Goal: Task Accomplishment & Management: Complete application form

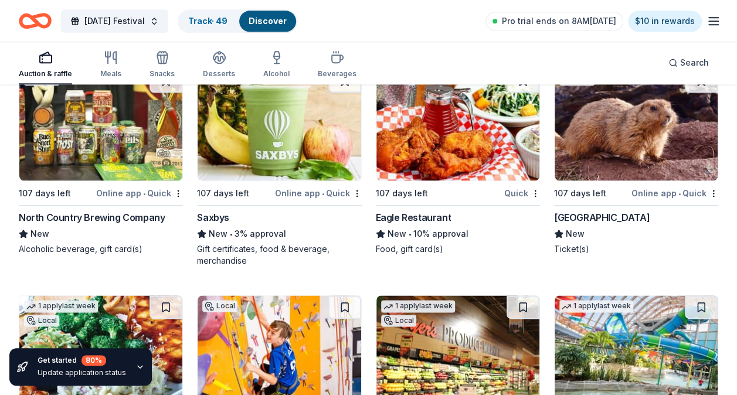
scroll to position [11708, 0]
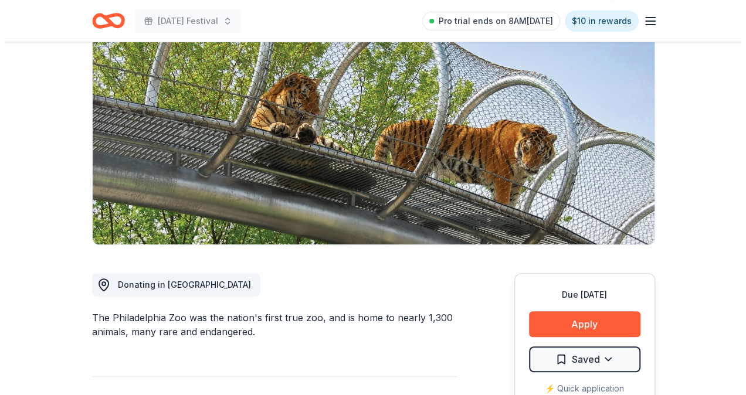
scroll to position [293, 0]
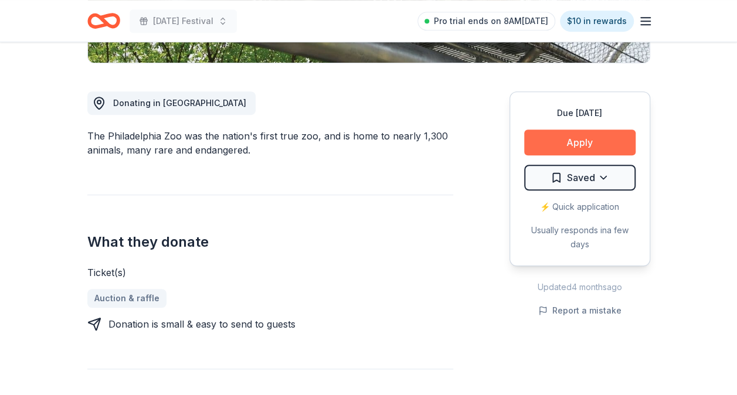
click at [551, 144] on button "Apply" at bounding box center [579, 143] width 111 height 26
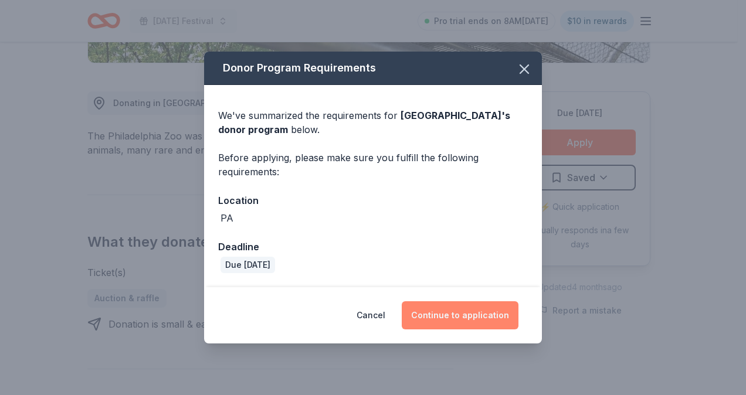
click at [442, 315] on button "Continue to application" at bounding box center [460, 315] width 117 height 28
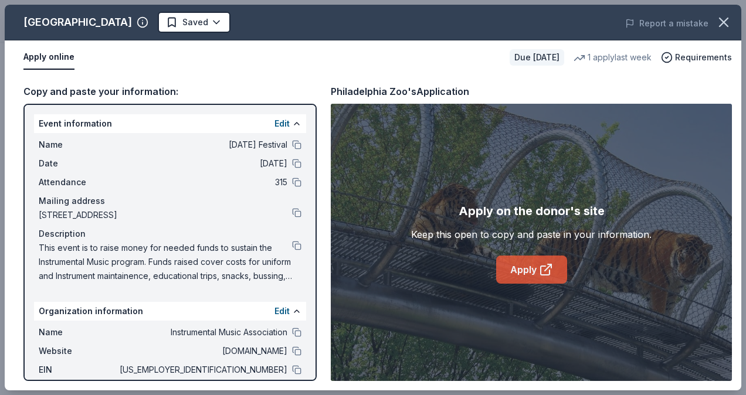
click at [528, 270] on link "Apply" at bounding box center [531, 270] width 71 height 28
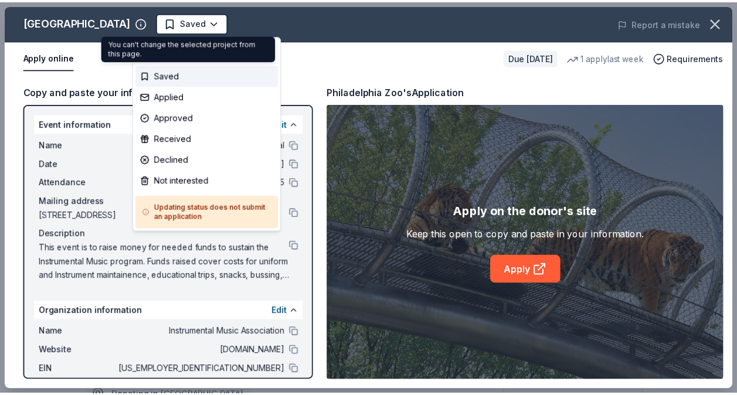
scroll to position [0, 0]
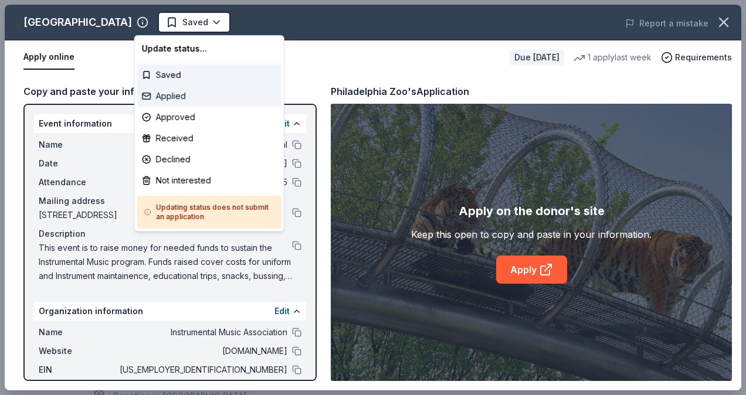
click at [183, 100] on div "Applied" at bounding box center [209, 96] width 144 height 21
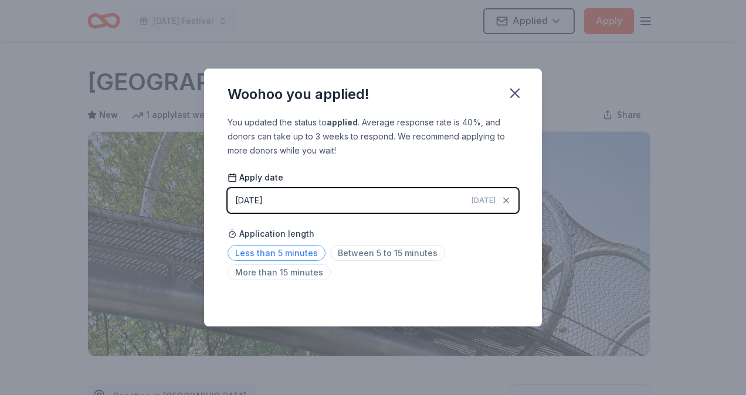
click at [303, 250] on span "Less than 5 minutes" at bounding box center [277, 253] width 98 height 16
click at [513, 86] on icon "button" at bounding box center [515, 93] width 16 height 16
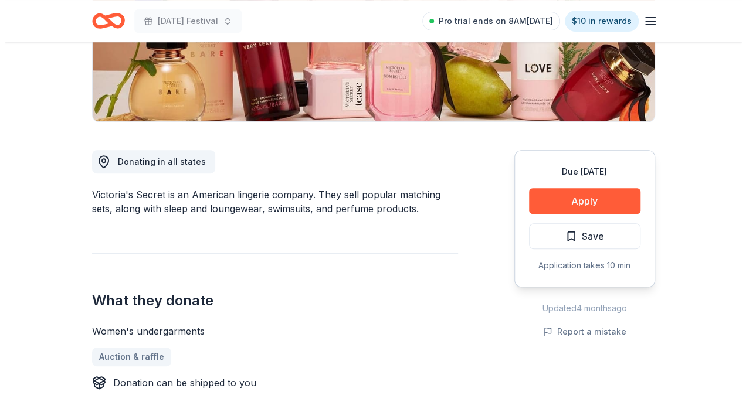
scroll to position [293, 0]
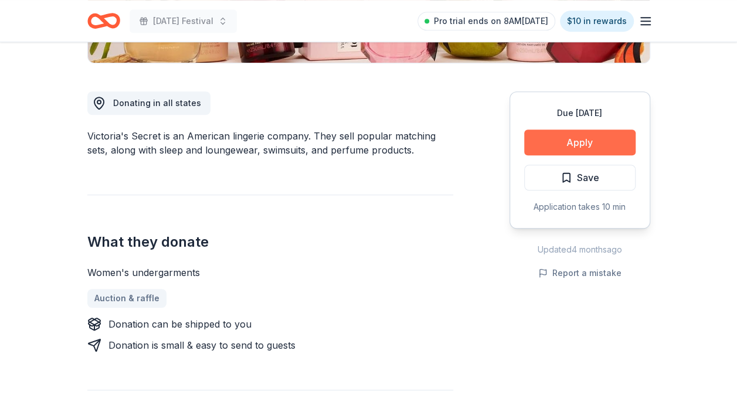
click at [600, 142] on button "Apply" at bounding box center [579, 143] width 111 height 26
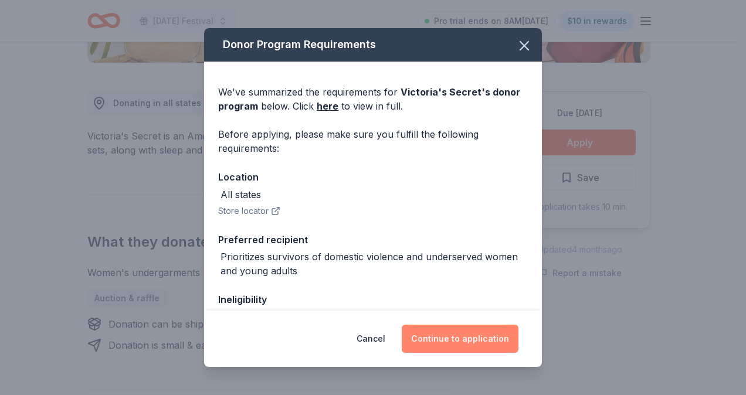
click at [465, 344] on button "Continue to application" at bounding box center [460, 339] width 117 height 28
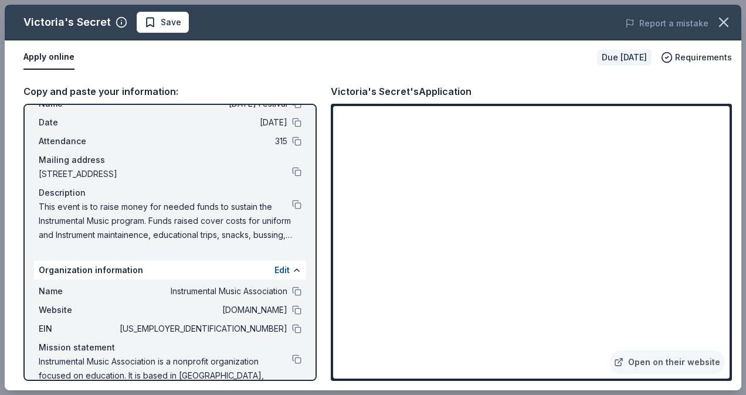
scroll to position [59, 0]
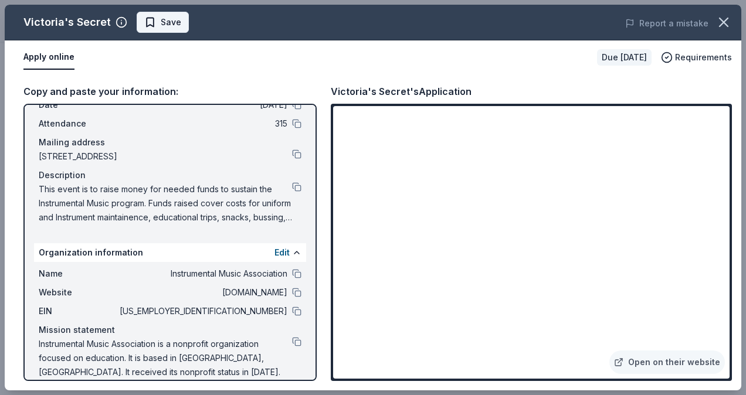
click at [164, 26] on span "Save" at bounding box center [171, 22] width 21 height 14
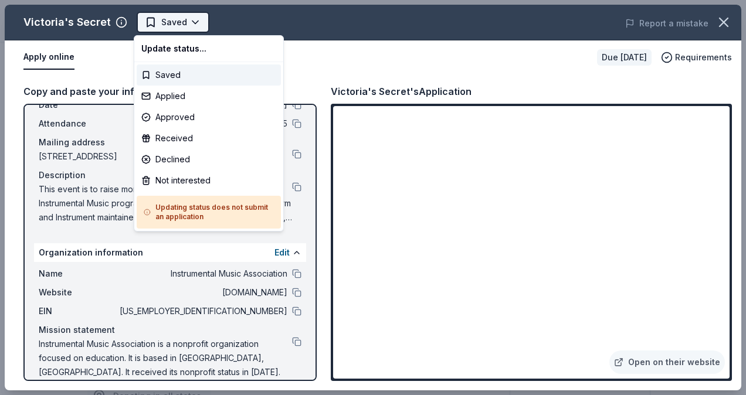
click at [184, 27] on body "Mardi Gras Festival Saved Apply Due in 107 days Share Victoria's Secret New 1% …" at bounding box center [368, 197] width 737 height 395
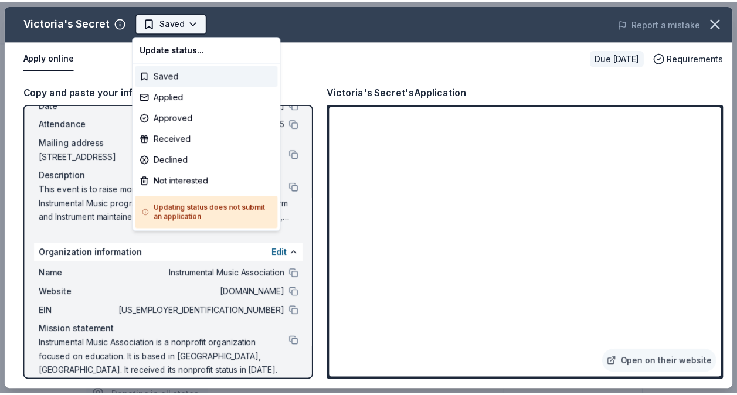
scroll to position [0, 0]
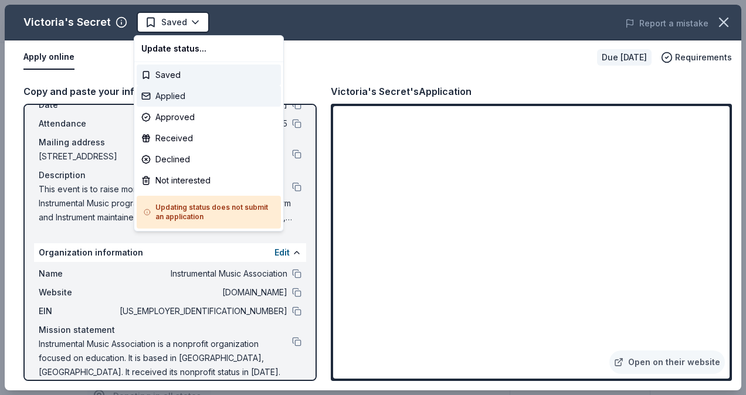
click at [212, 93] on div "Applied" at bounding box center [209, 96] width 144 height 21
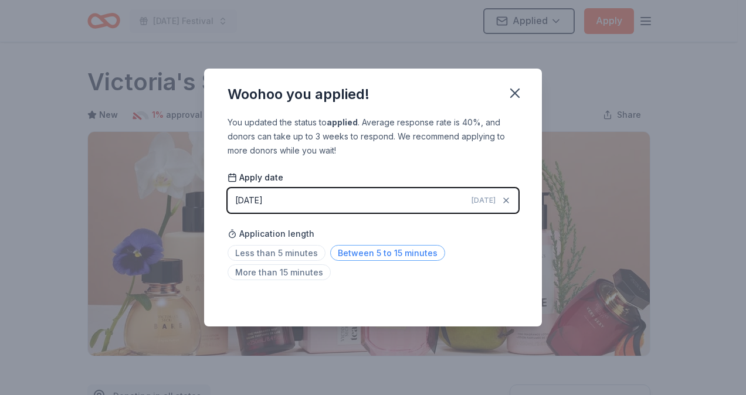
click at [368, 252] on span "Between 5 to 15 minutes" at bounding box center [387, 253] width 115 height 16
click at [515, 88] on icon "button" at bounding box center [515, 93] width 16 height 16
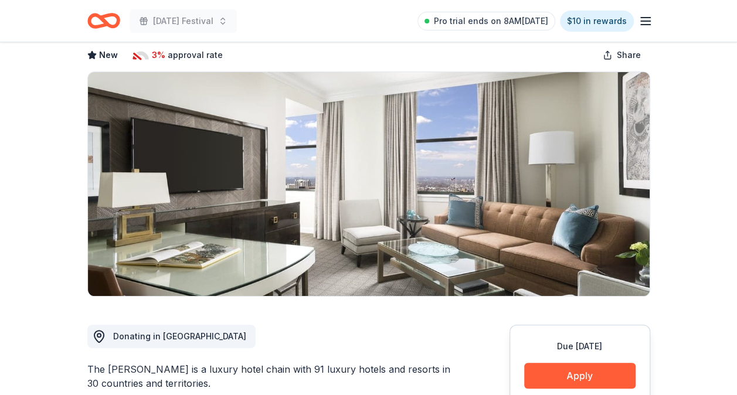
scroll to position [59, 0]
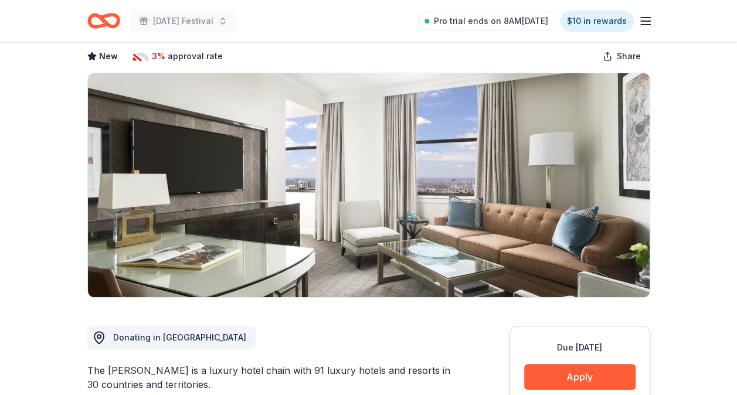
drag, startPoint x: 202, startPoint y: 381, endPoint x: 114, endPoint y: 360, distance: 90.5
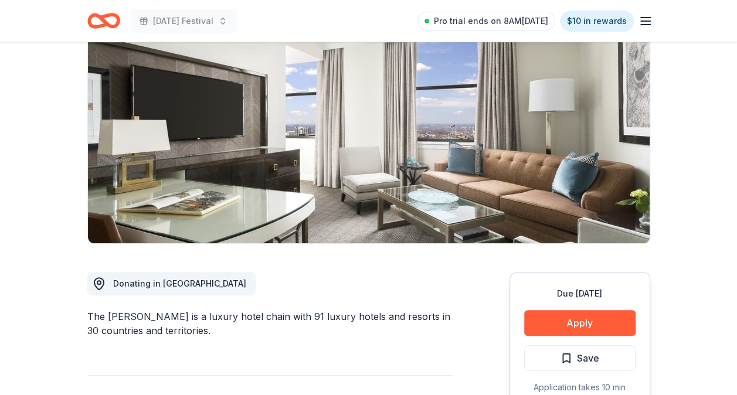
scroll to position [176, 0]
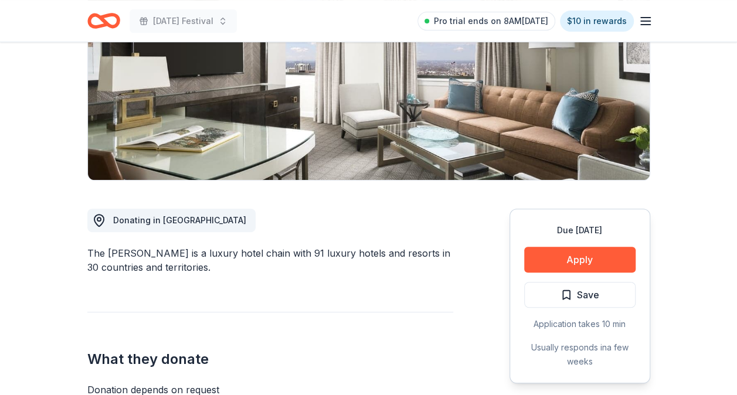
drag, startPoint x: 203, startPoint y: 269, endPoint x: 119, endPoint y: 232, distance: 91.9
click at [88, 252] on div "The Ritz-Carlton is a luxury hotel chain with 91 luxury hotels and resorts in 3…" at bounding box center [270, 260] width 366 height 28
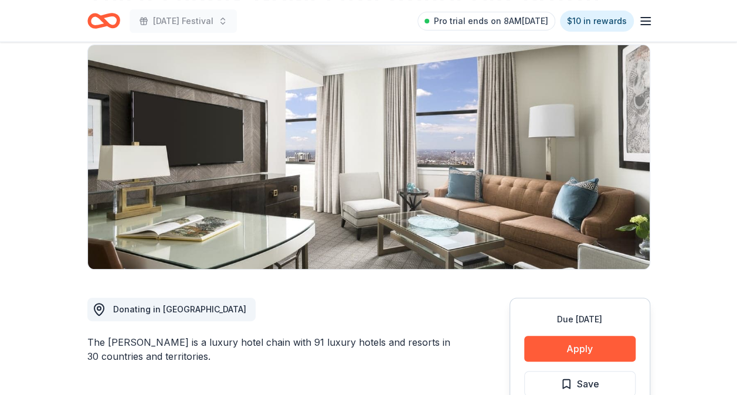
scroll to position [0, 0]
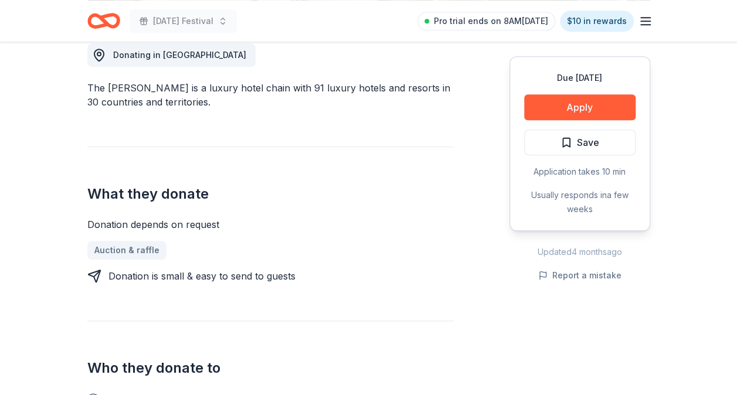
scroll to position [293, 0]
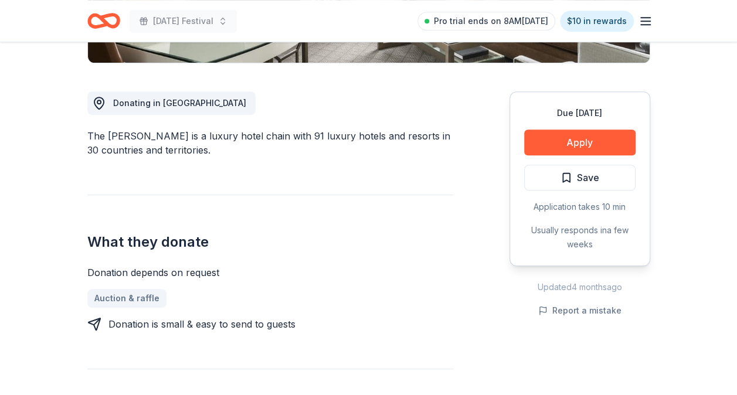
drag, startPoint x: 195, startPoint y: 152, endPoint x: 84, endPoint y: 131, distance: 112.3
drag, startPoint x: 87, startPoint y: 235, endPoint x: 247, endPoint y: 237, distance: 160.1
click at [249, 238] on h2 "What they donate" at bounding box center [270, 242] width 366 height 19
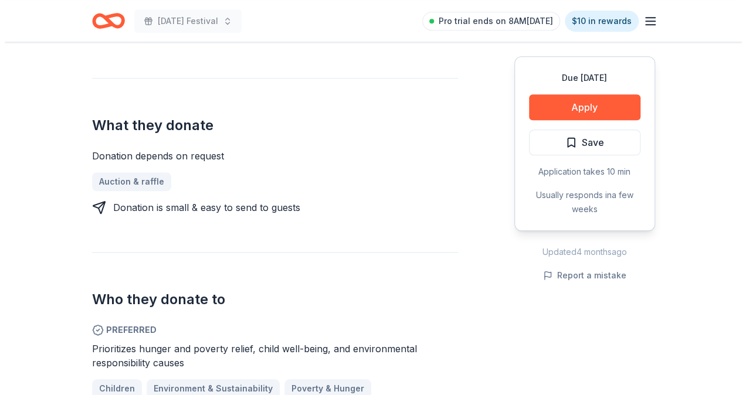
scroll to position [410, 0]
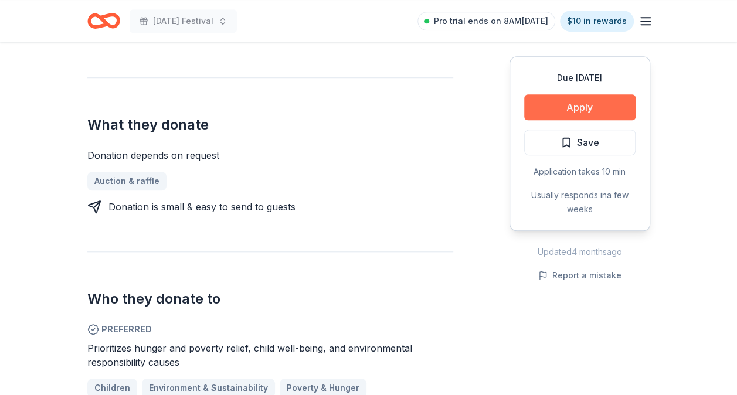
click at [577, 104] on button "Apply" at bounding box center [579, 107] width 111 height 26
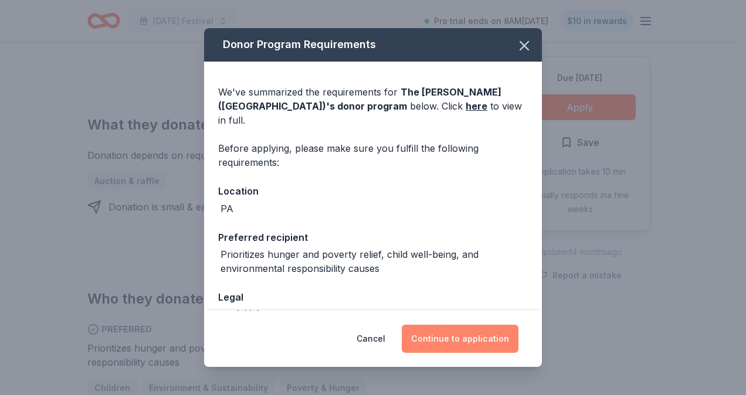
click at [432, 341] on button "Continue to application" at bounding box center [460, 339] width 117 height 28
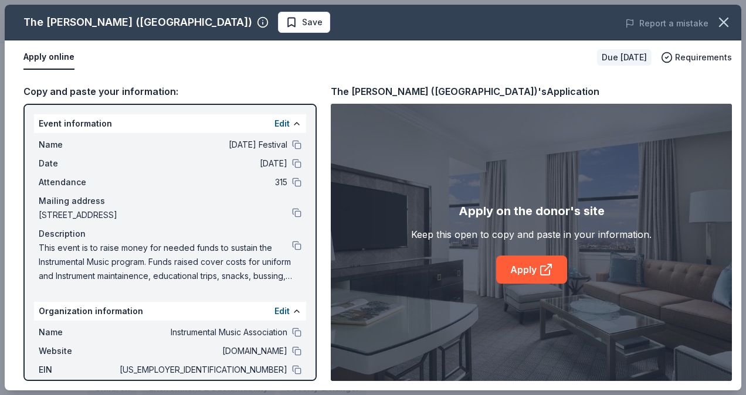
drag, startPoint x: 536, startPoint y: 96, endPoint x: 348, endPoint y: 76, distance: 189.4
click at [348, 76] on div "Copy and paste your information: Event information Edit Name Mardi Gras Festiva…" at bounding box center [373, 232] width 737 height 316
click at [534, 268] on link "Apply" at bounding box center [531, 270] width 71 height 28
click at [278, 26] on button "Save" at bounding box center [304, 22] width 52 height 21
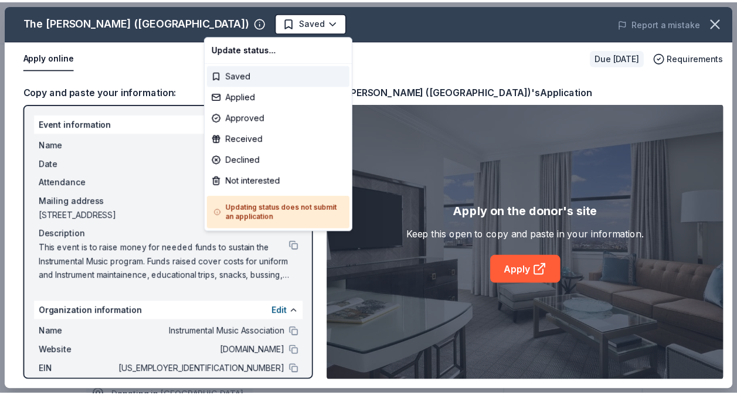
scroll to position [0, 0]
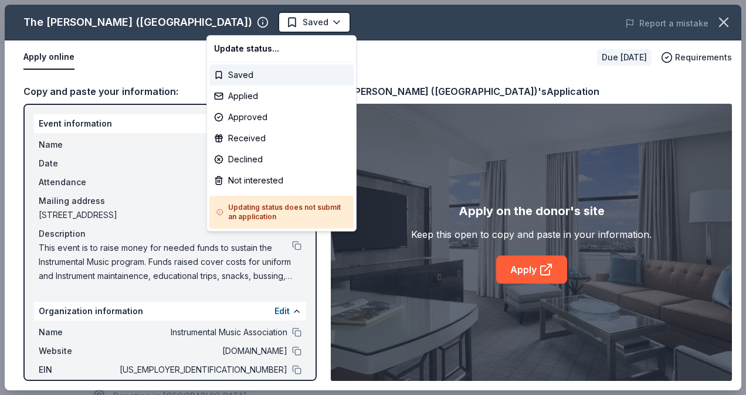
click at [250, 28] on body "Mardi Gras Festival Saved Apply Due in 107 days Share The Ritz-Carlton (Philade…" at bounding box center [368, 197] width 737 height 395
click at [269, 100] on div "Applied" at bounding box center [281, 96] width 144 height 21
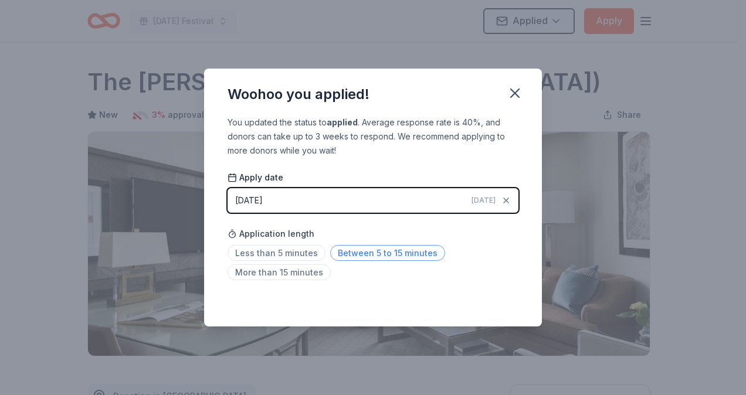
click at [337, 252] on span "Between 5 to 15 minutes" at bounding box center [387, 253] width 115 height 16
click at [516, 87] on icon "button" at bounding box center [515, 93] width 16 height 16
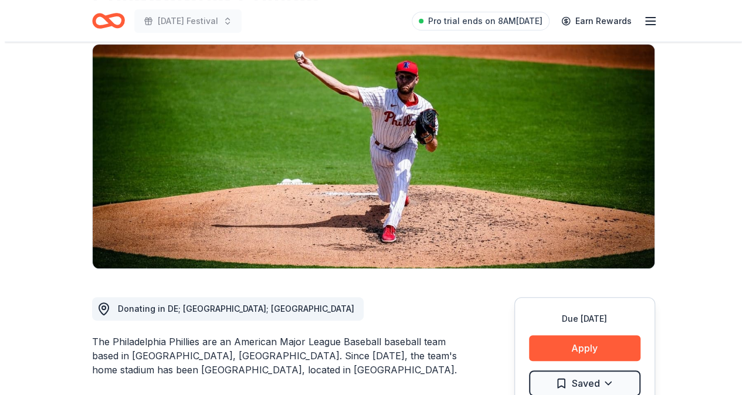
scroll to position [176, 0]
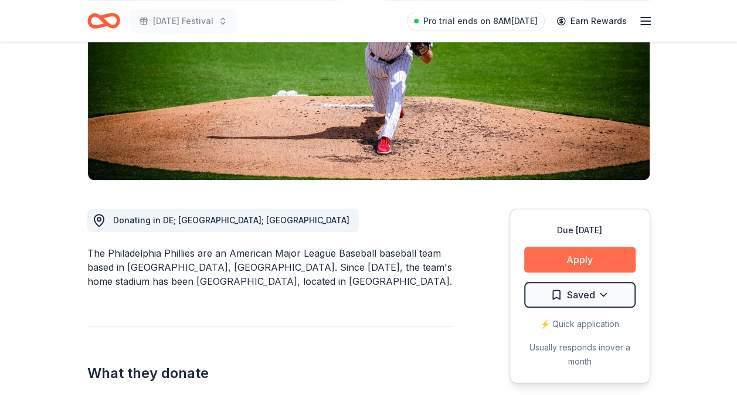
click at [564, 263] on button "Apply" at bounding box center [579, 260] width 111 height 26
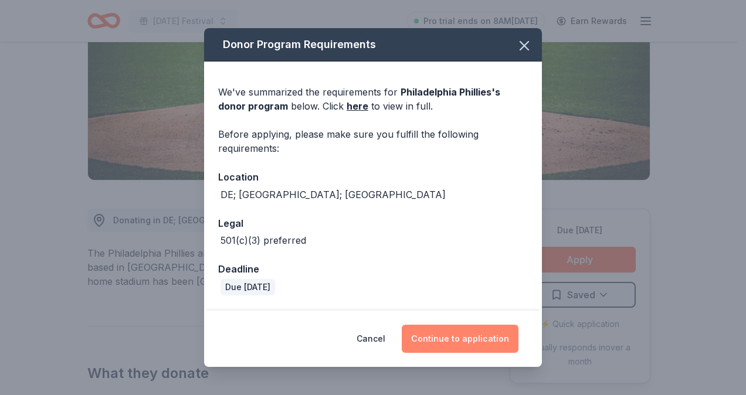
click at [457, 345] on button "Continue to application" at bounding box center [460, 339] width 117 height 28
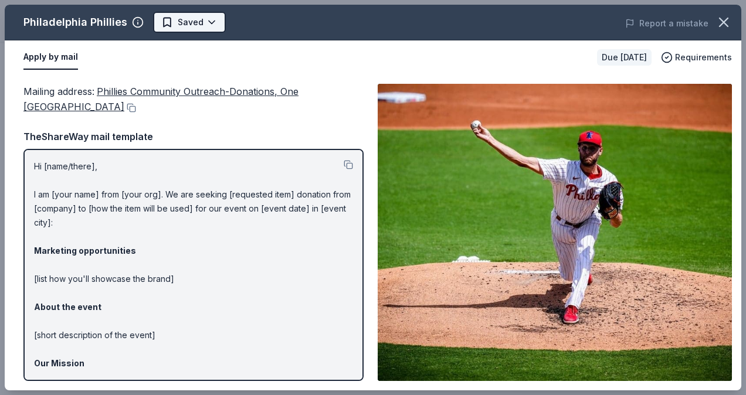
click at [184, 19] on body "[DATE] Festival Pro trial ends on 8AM[DATE] $10 in rewards Due [DATE] Share Phi…" at bounding box center [368, 21] width 737 height 395
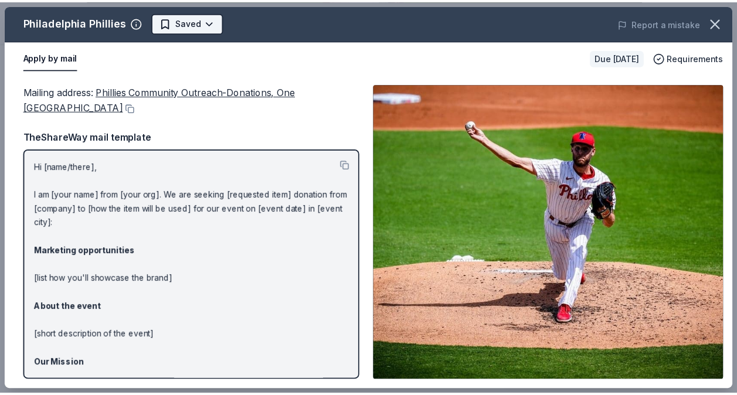
scroll to position [0, 0]
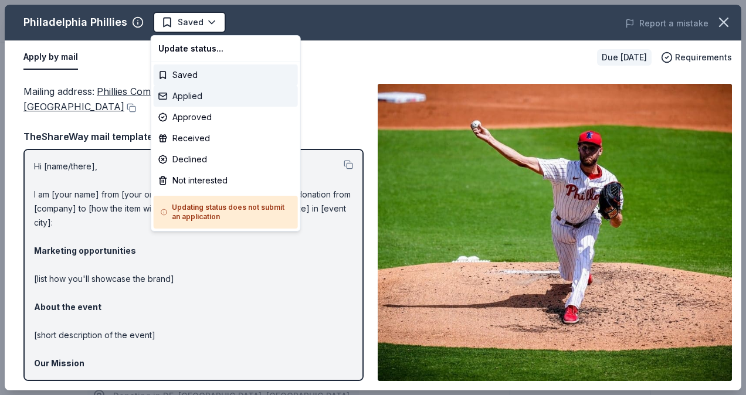
click at [199, 95] on div "Applied" at bounding box center [226, 96] width 144 height 21
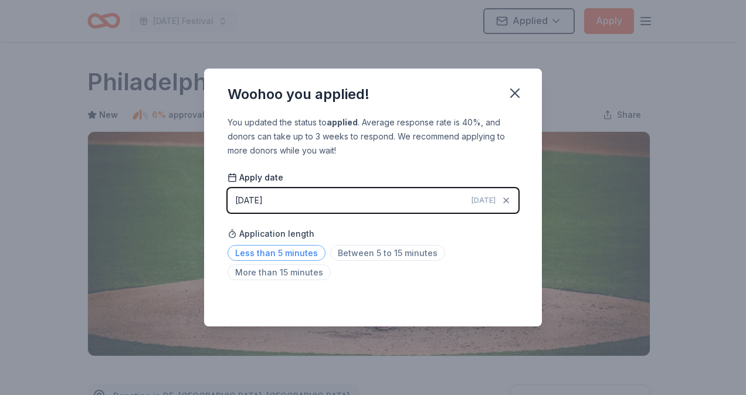
click at [304, 252] on span "Less than 5 minutes" at bounding box center [277, 253] width 98 height 16
drag, startPoint x: 515, startPoint y: 95, endPoint x: 511, endPoint y: 77, distance: 18.1
click at [512, 87] on icon "button" at bounding box center [515, 93] width 16 height 16
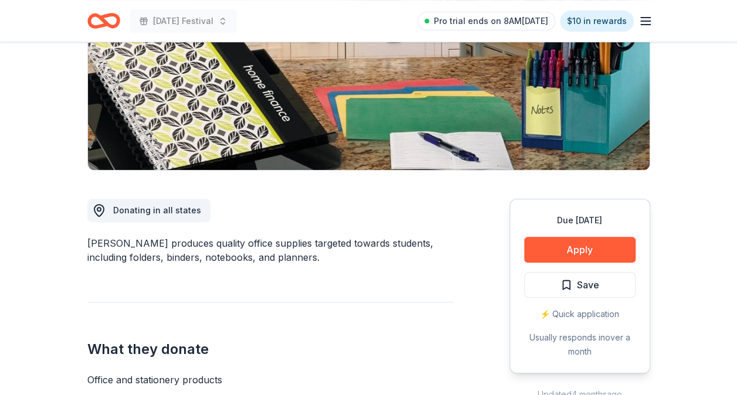
scroll to position [59, 0]
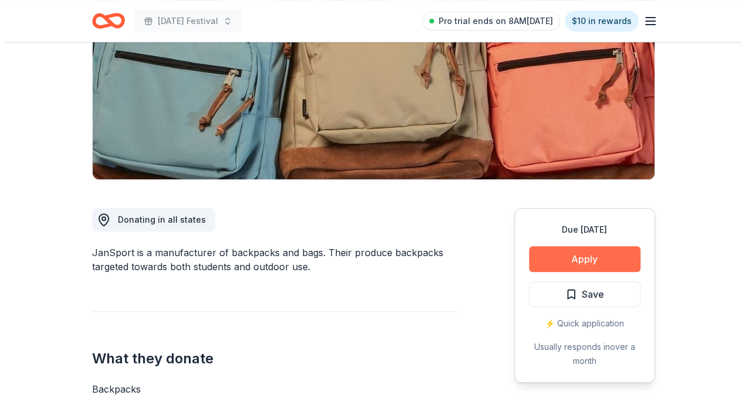
scroll to position [293, 0]
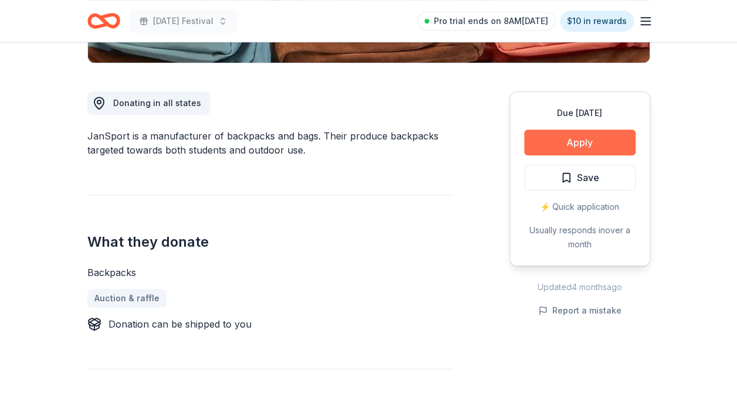
click at [564, 145] on button "Apply" at bounding box center [579, 143] width 111 height 26
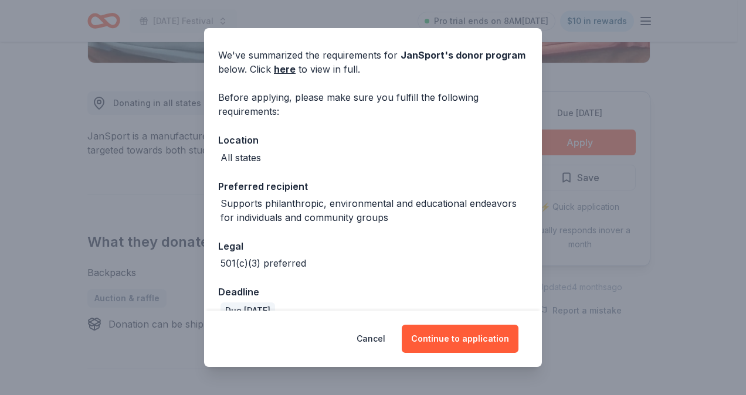
scroll to position [59, 0]
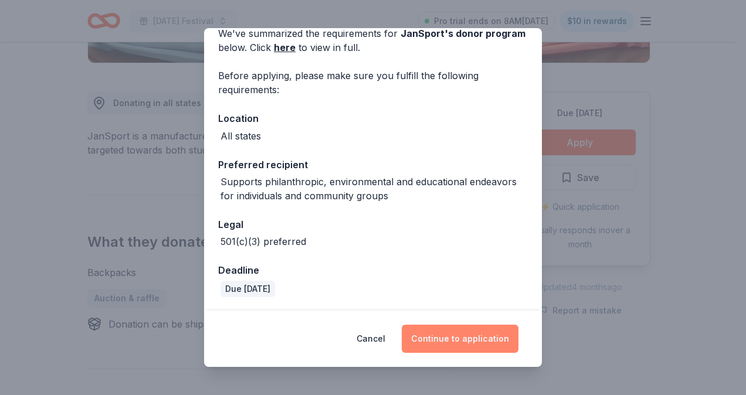
click at [439, 327] on button "Continue to application" at bounding box center [460, 339] width 117 height 28
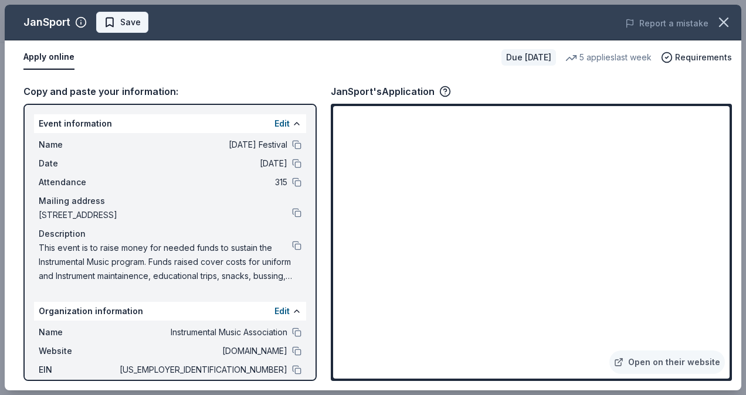
click at [142, 27] on button "Save" at bounding box center [122, 22] width 52 height 21
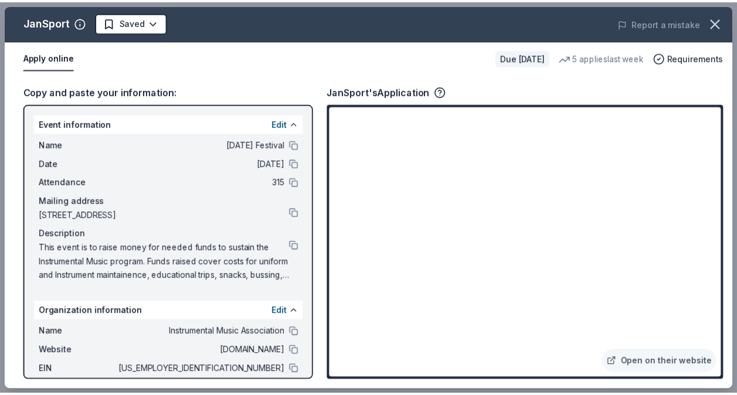
scroll to position [0, 0]
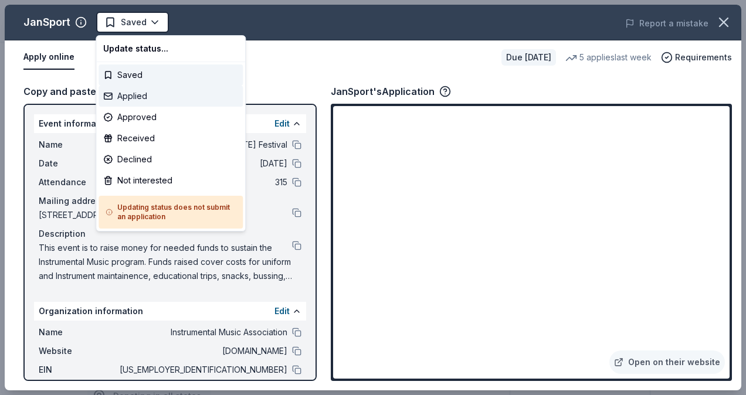
click at [149, 99] on div "Applied" at bounding box center [171, 96] width 144 height 21
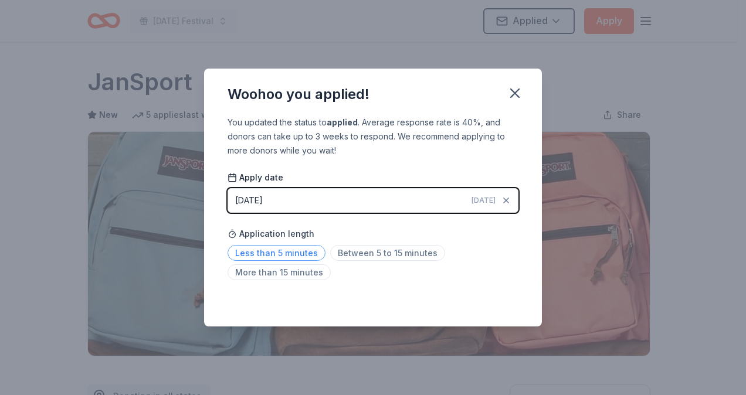
click at [301, 251] on span "Less than 5 minutes" at bounding box center [277, 253] width 98 height 16
click at [515, 94] on icon "button" at bounding box center [515, 93] width 8 height 8
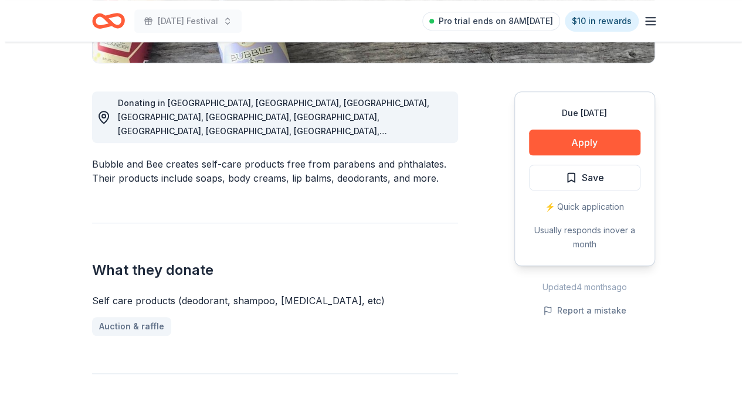
scroll to position [235, 0]
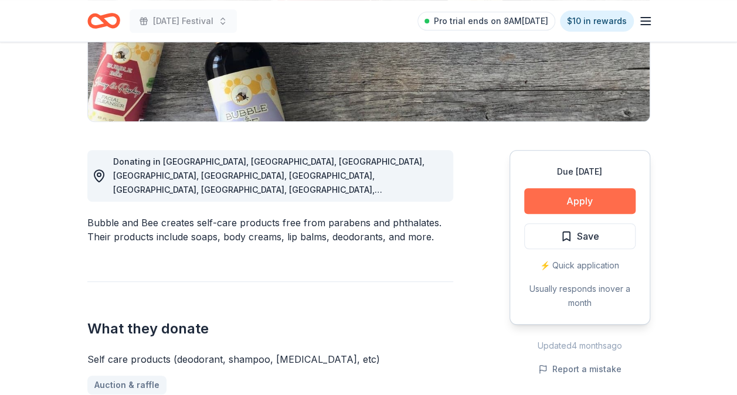
click at [556, 197] on button "Apply" at bounding box center [579, 201] width 111 height 26
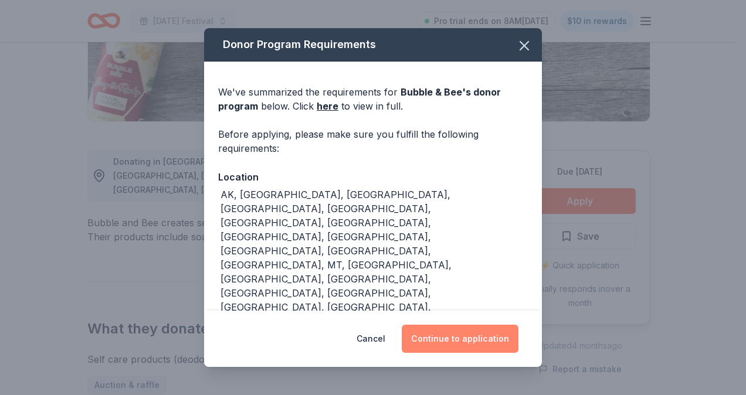
click at [446, 329] on button "Continue to application" at bounding box center [460, 339] width 117 height 28
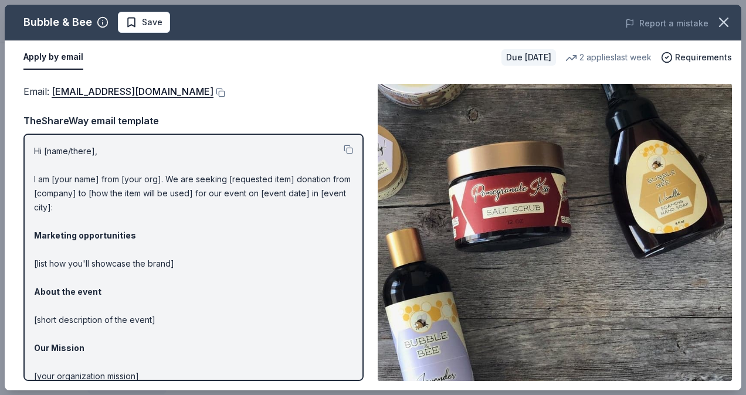
drag, startPoint x: 175, startPoint y: 125, endPoint x: 38, endPoint y: 89, distance: 141.8
click at [38, 89] on div "Email : info@bubbleandbee.com TheShareWay email template Hi [name/there], I am …" at bounding box center [193, 232] width 340 height 297
click at [344, 145] on div at bounding box center [348, 151] width 9 height 14
click at [344, 151] on button at bounding box center [348, 149] width 9 height 9
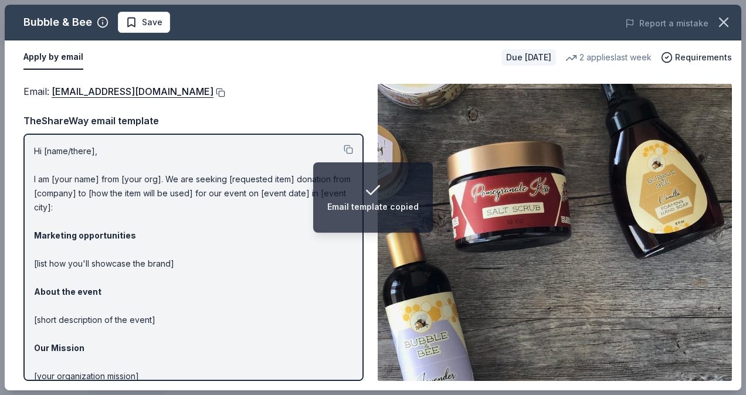
click at [213, 90] on button at bounding box center [219, 92] width 12 height 9
click at [161, 20] on button "Save" at bounding box center [144, 22] width 52 height 21
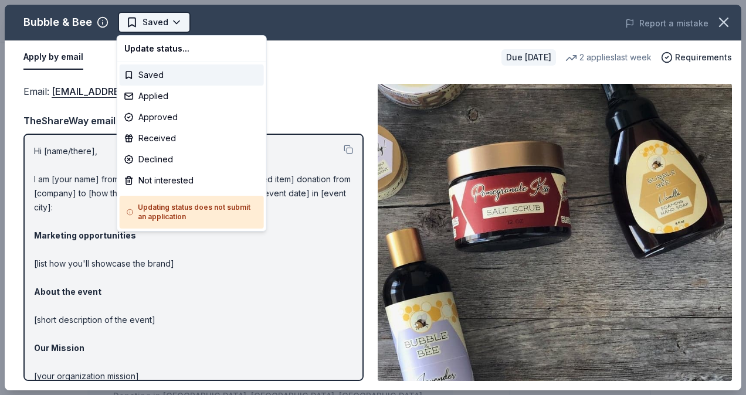
click at [170, 26] on body "Mardi Gras Festival Saved Apply Due in 107 days Share Bubble & Bee New 2 applie…" at bounding box center [368, 197] width 737 height 395
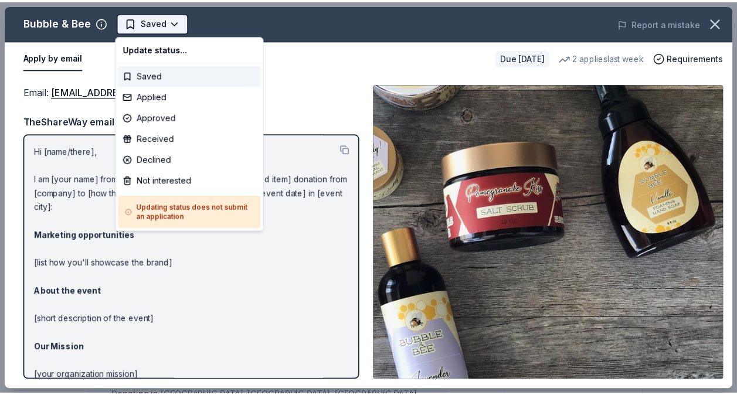
scroll to position [0, 0]
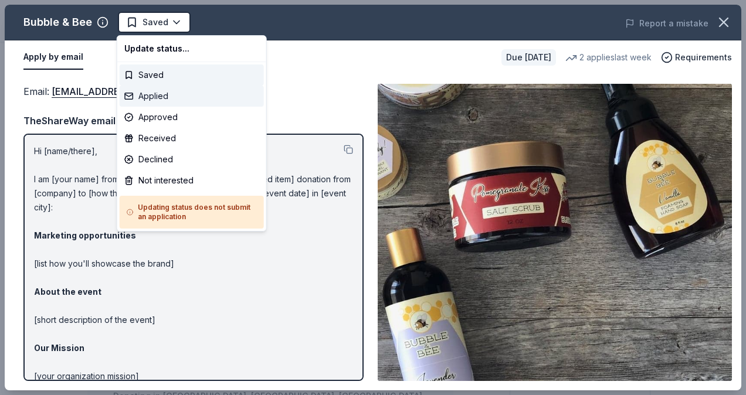
click at [184, 97] on div "Applied" at bounding box center [192, 96] width 144 height 21
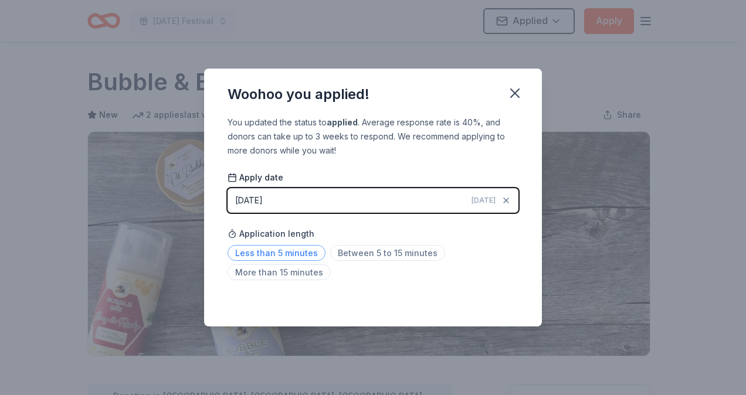
click at [297, 252] on span "Less than 5 minutes" at bounding box center [277, 253] width 98 height 16
click at [516, 94] on icon "button" at bounding box center [515, 93] width 8 height 8
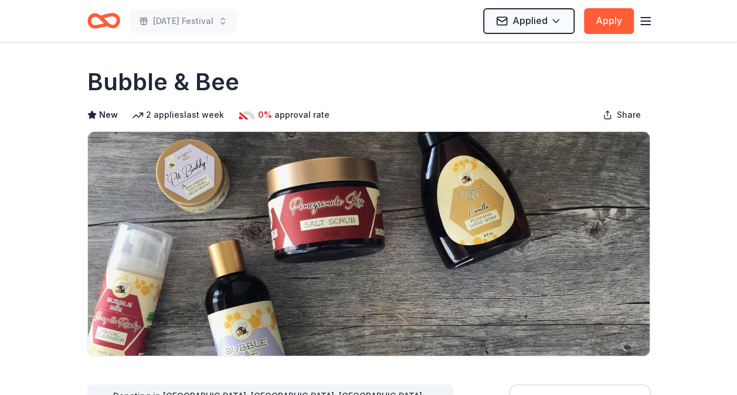
click at [646, 19] on icon "button" at bounding box center [646, 21] width 14 height 14
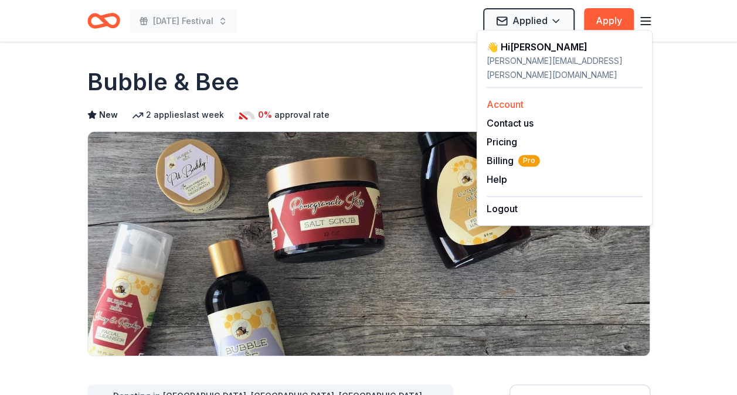
click at [515, 99] on link "Account" at bounding box center [505, 105] width 37 height 12
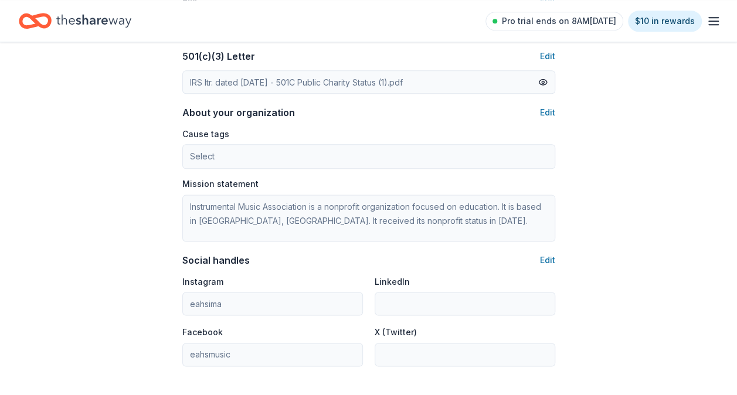
scroll to position [775, 0]
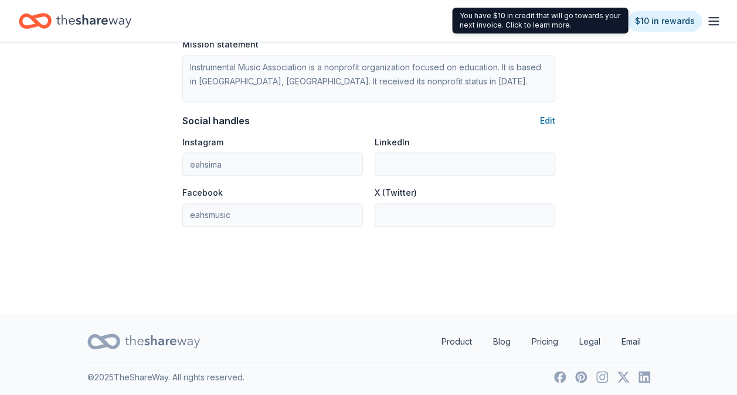
click at [709, 21] on icon "button" at bounding box center [714, 21] width 14 height 14
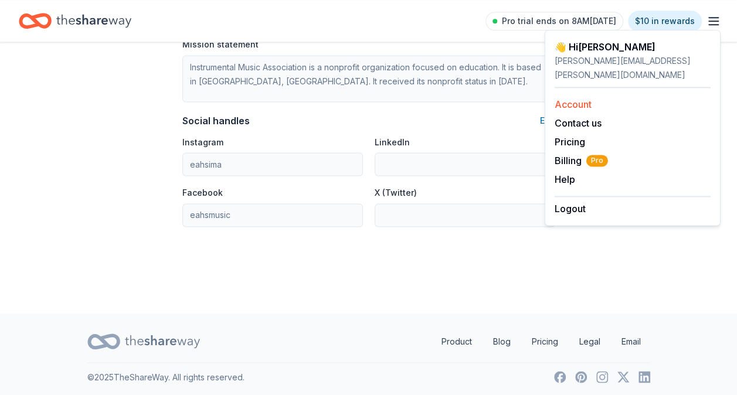
click at [581, 99] on link "Account" at bounding box center [573, 105] width 37 height 12
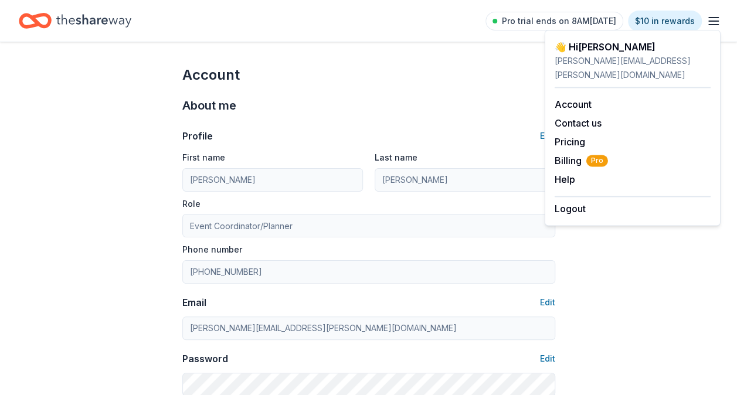
click at [586, 46] on div "👋 Hi Tiffani" at bounding box center [633, 47] width 156 height 14
click at [70, 16] on icon "Home" at bounding box center [93, 21] width 75 height 24
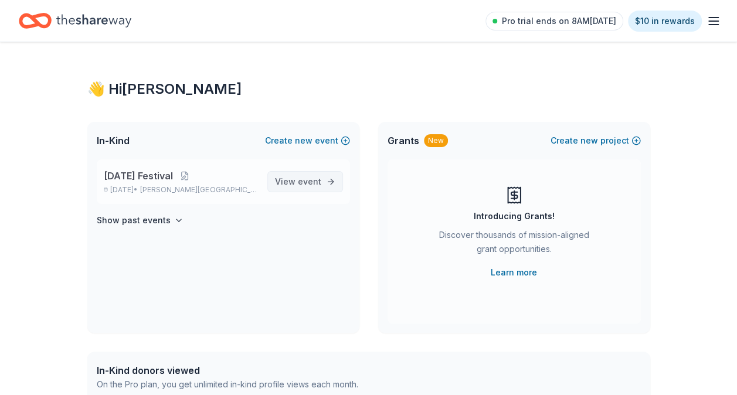
click at [294, 188] on span "View event" at bounding box center [298, 182] width 46 height 14
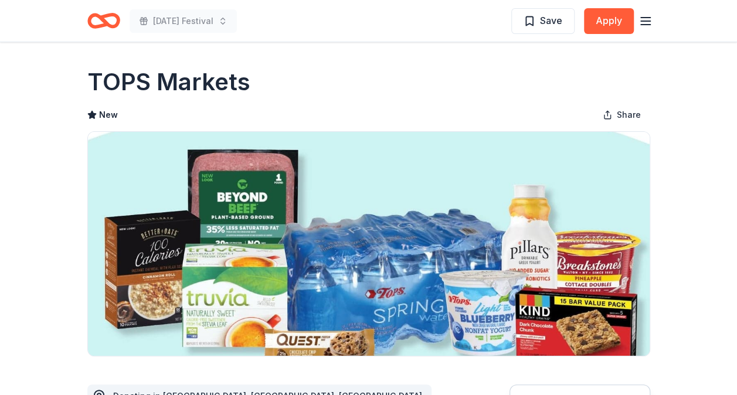
drag, startPoint x: 199, startPoint y: 70, endPoint x: 301, endPoint y: 6, distance: 120.7
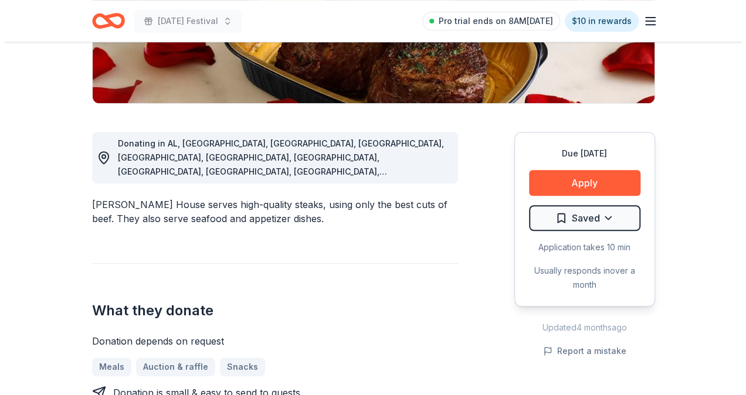
scroll to position [235, 0]
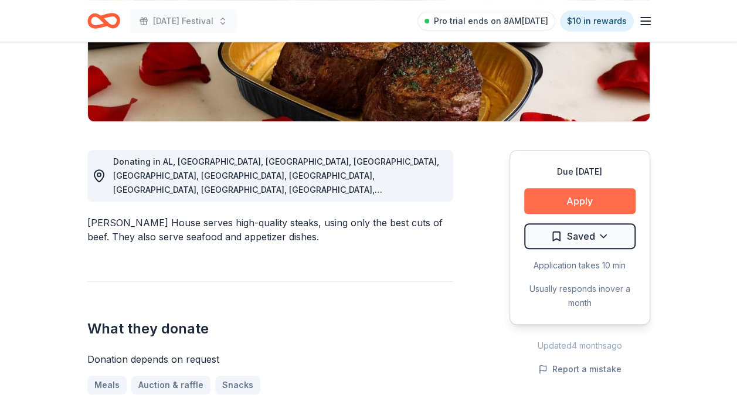
click at [588, 203] on button "Apply" at bounding box center [579, 201] width 111 height 26
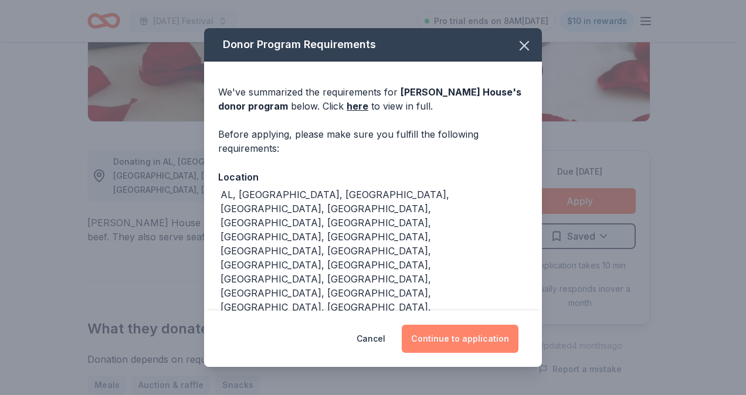
click at [471, 338] on button "Continue to application" at bounding box center [460, 339] width 117 height 28
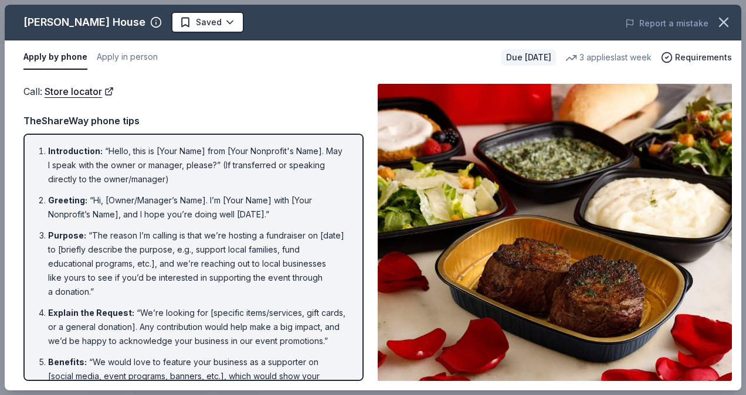
drag, startPoint x: 155, startPoint y: 20, endPoint x: 40, endPoint y: 24, distance: 115.6
click at [40, 24] on div "Ruth's Chris Steak House" at bounding box center [92, 22] width 138 height 19
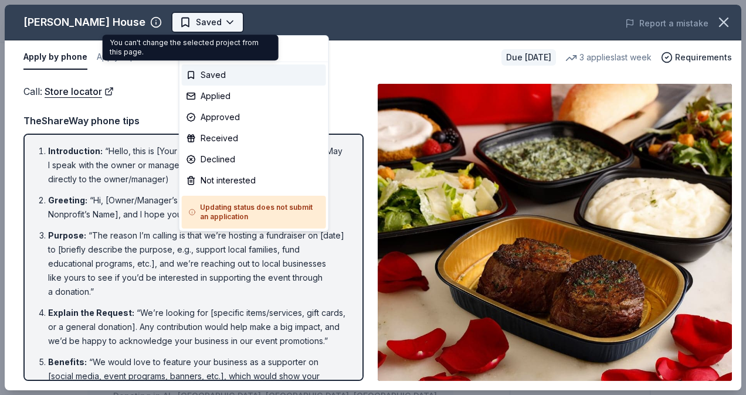
click at [207, 21] on body "Mardi Gras Festival Saved Apply Due in 107 days Share Ruth's Chris Steak House …" at bounding box center [368, 197] width 737 height 395
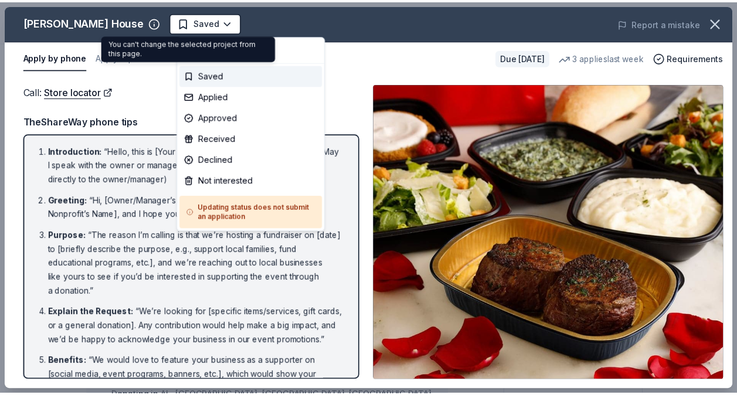
scroll to position [0, 0]
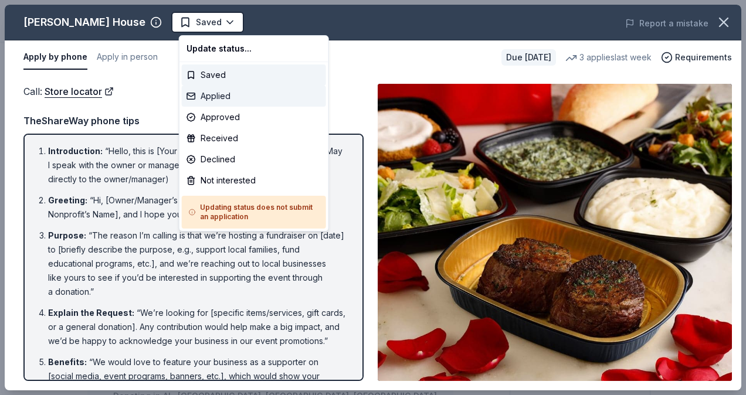
click at [236, 91] on div "Applied" at bounding box center [254, 96] width 144 height 21
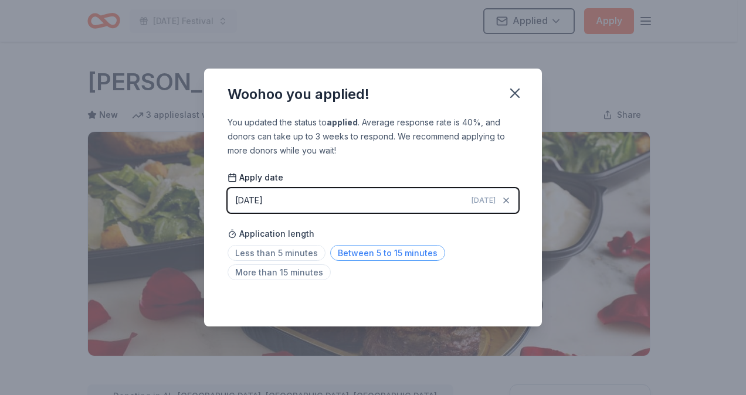
click at [389, 254] on span "Between 5 to 15 minutes" at bounding box center [387, 253] width 115 height 16
click at [523, 93] on button "button" at bounding box center [515, 93] width 26 height 26
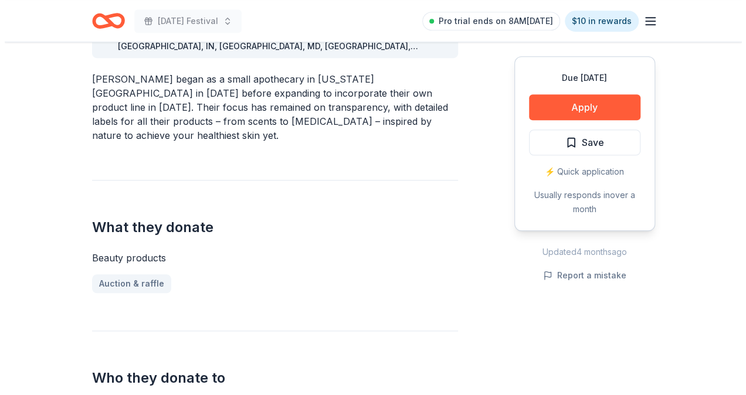
scroll to position [410, 0]
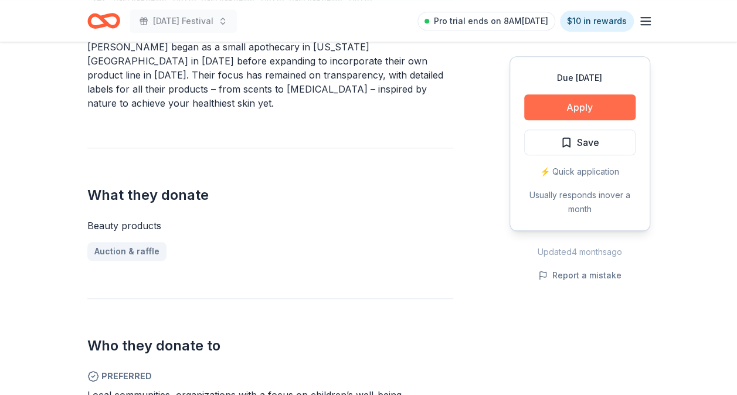
click at [575, 114] on button "Apply" at bounding box center [579, 107] width 111 height 26
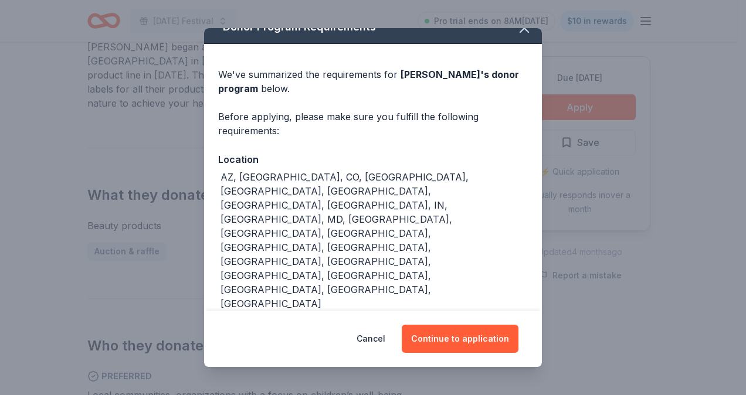
scroll to position [27, 0]
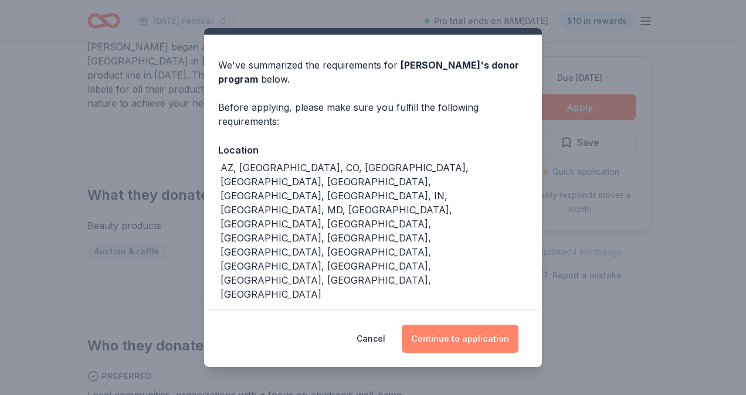
click at [476, 340] on button "Continue to application" at bounding box center [460, 339] width 117 height 28
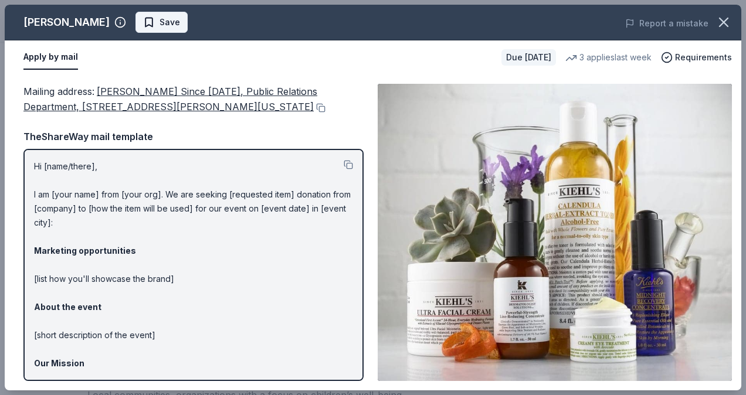
click at [160, 23] on span "Save" at bounding box center [170, 22] width 21 height 14
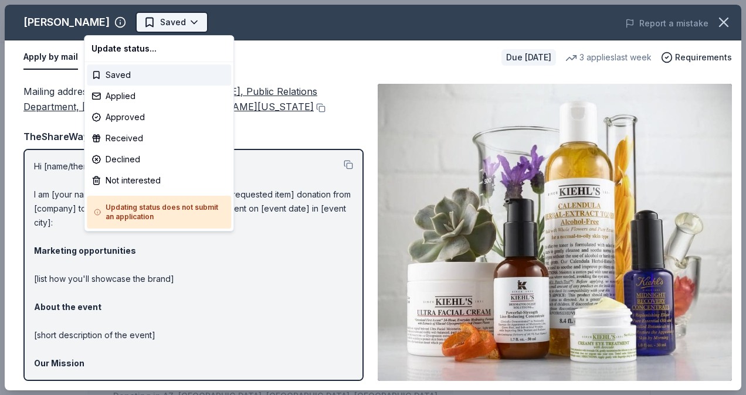
click at [151, 21] on body "[DATE] Festival Saved Apply Due [DATE] Share [PERSON_NAME] New 3 applies last w…" at bounding box center [368, 197] width 737 height 395
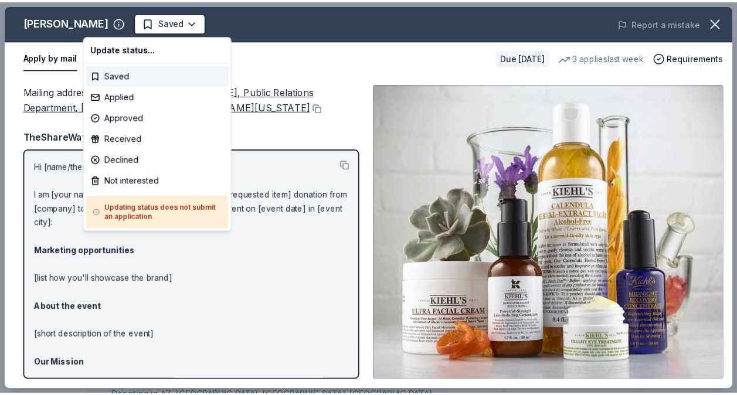
scroll to position [0, 0]
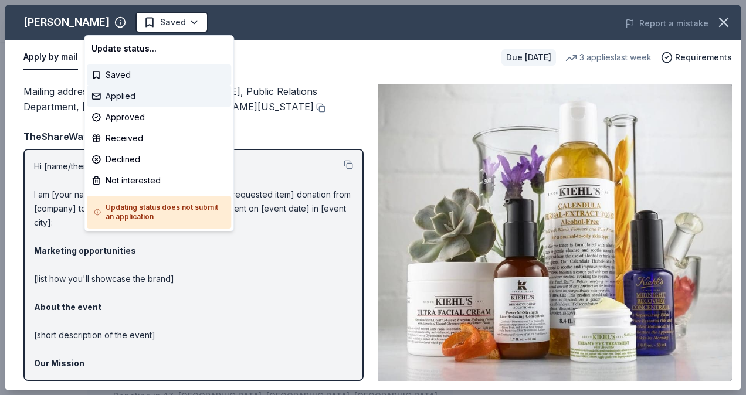
click at [141, 99] on div "Applied" at bounding box center [159, 96] width 144 height 21
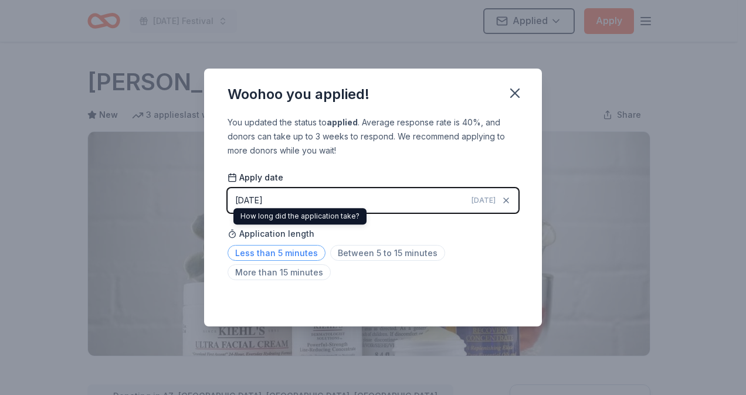
click at [298, 248] on span "Less than 5 minutes" at bounding box center [277, 253] width 98 height 16
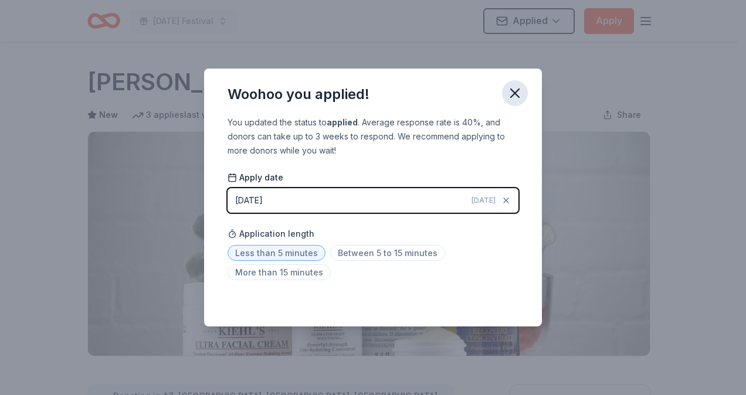
click at [516, 89] on icon "button" at bounding box center [515, 93] width 16 height 16
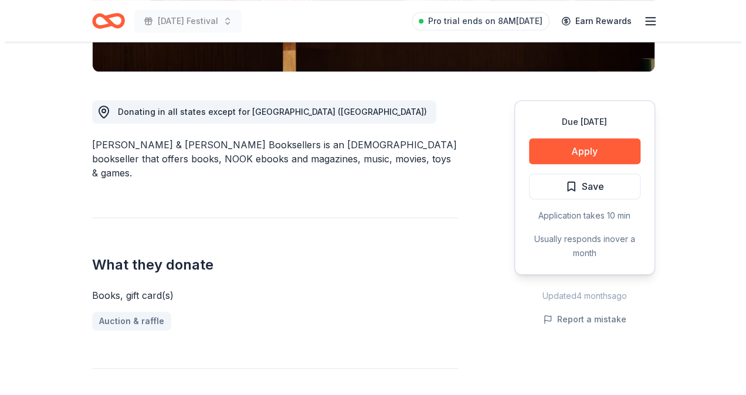
scroll to position [293, 0]
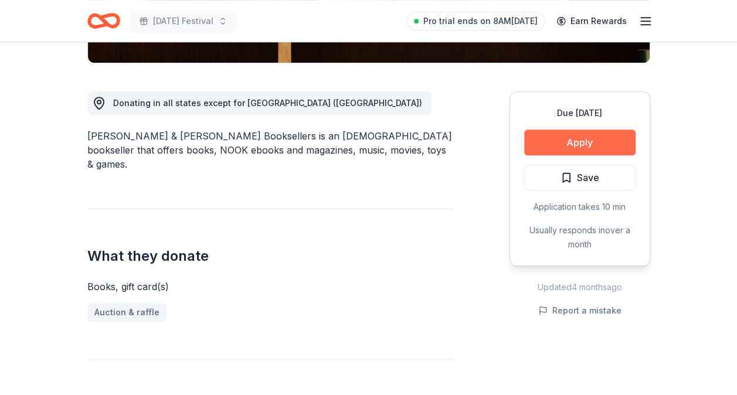
click at [550, 143] on button "Apply" at bounding box center [579, 143] width 111 height 26
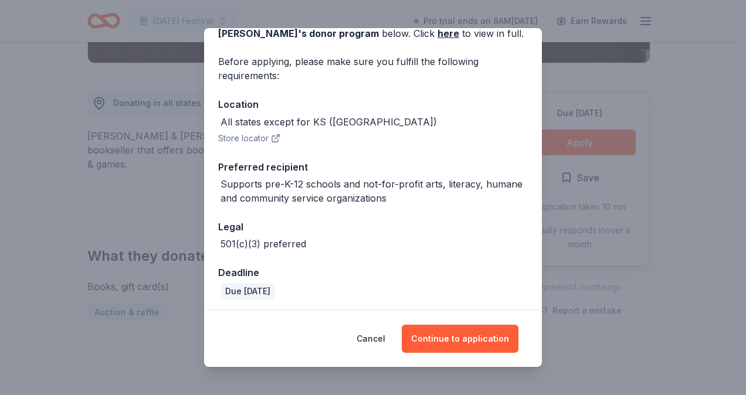
scroll to position [75, 0]
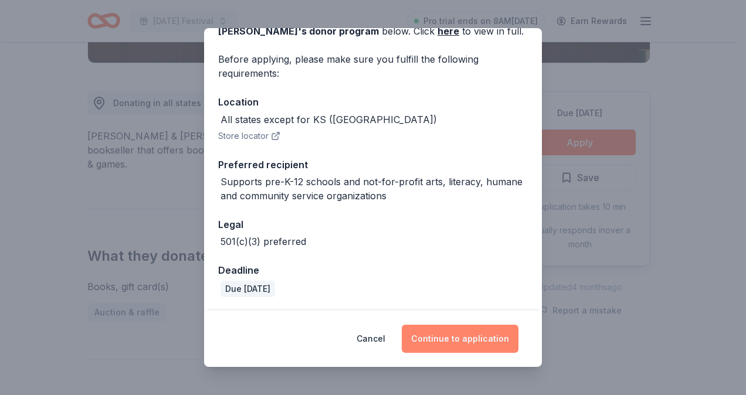
click at [448, 339] on button "Continue to application" at bounding box center [460, 339] width 117 height 28
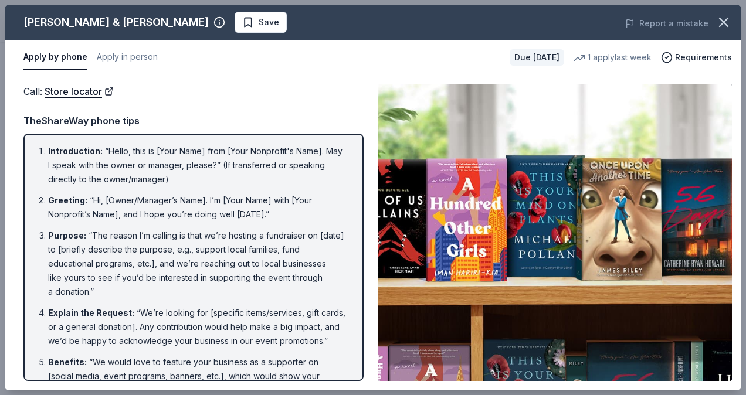
drag, startPoint x: 102, startPoint y: 23, endPoint x: 21, endPoint y: 19, distance: 81.0
click at [21, 19] on div "[PERSON_NAME] & [PERSON_NAME] Save" at bounding box center [226, 22] width 442 height 21
click at [259, 19] on span "Save" at bounding box center [269, 22] width 21 height 14
